Goal: Share content: Share content

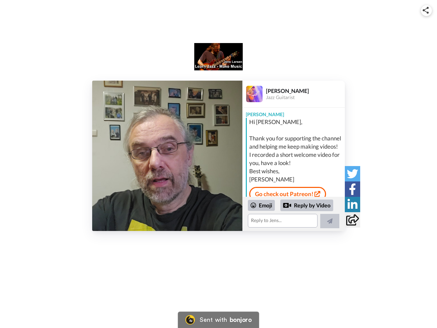
click at [426, 10] on img at bounding box center [425, 10] width 6 height 7
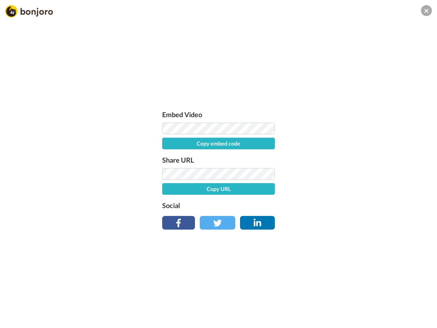
click at [167, 156] on label "Share URL" at bounding box center [218, 159] width 113 height 11
click at [293, 214] on div "Embed Video Copy embed code Share URL Copy URL Social" at bounding box center [218, 201] width 437 height 328
click at [261, 205] on label "Social" at bounding box center [218, 205] width 113 height 11
click at [307, 205] on div "Embed Video Copy embed code Share URL Copy URL Social" at bounding box center [218, 201] width 437 height 328
click at [330, 221] on div "Embed Video Copy embed code Share URL Copy URL Social" at bounding box center [218, 201] width 437 height 328
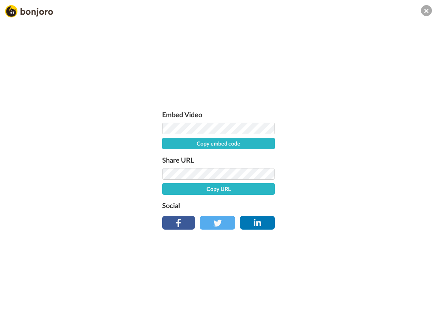
click at [352, 173] on div "Embed Video Copy embed code Share URL Copy URL Social" at bounding box center [218, 201] width 437 height 328
click at [352, 189] on div "Embed Video Copy embed code Share URL Copy URL Social" at bounding box center [218, 201] width 437 height 328
click at [352, 204] on div "Embed Video Copy embed code Share URL Copy URL Social" at bounding box center [218, 201] width 437 height 328
click at [352, 219] on div "Embed Video Copy embed code Share URL Copy URL Social" at bounding box center [218, 201] width 437 height 328
